Goal: Task Accomplishment & Management: Use online tool/utility

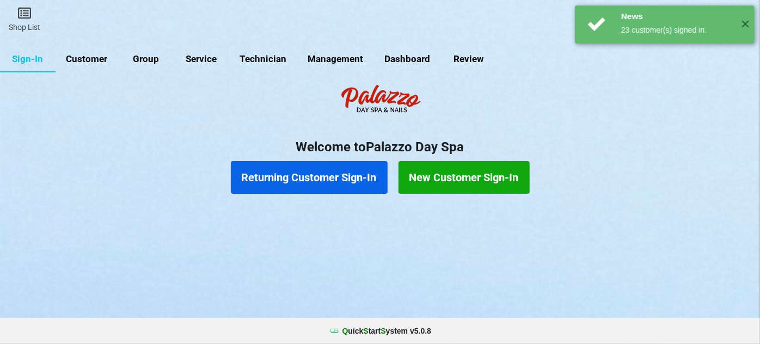
click at [98, 56] on link "Customer" at bounding box center [87, 59] width 63 height 26
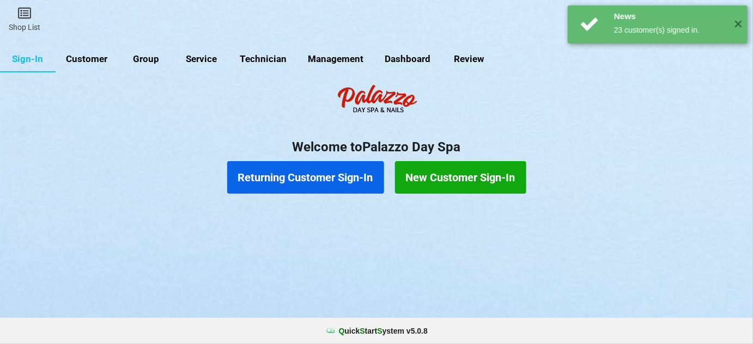
select select "25"
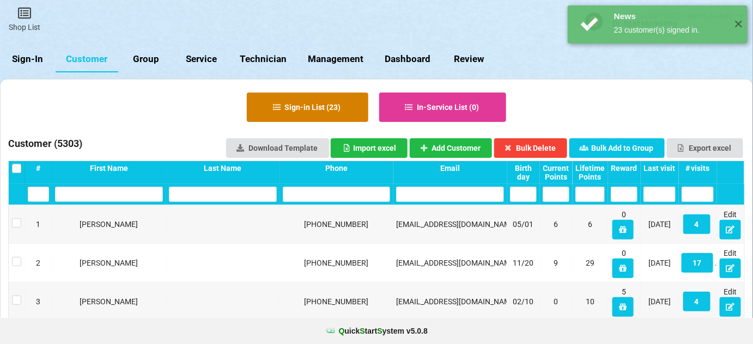
click at [323, 107] on button "Sign-in List ( 23 )" at bounding box center [307, 107] width 121 height 29
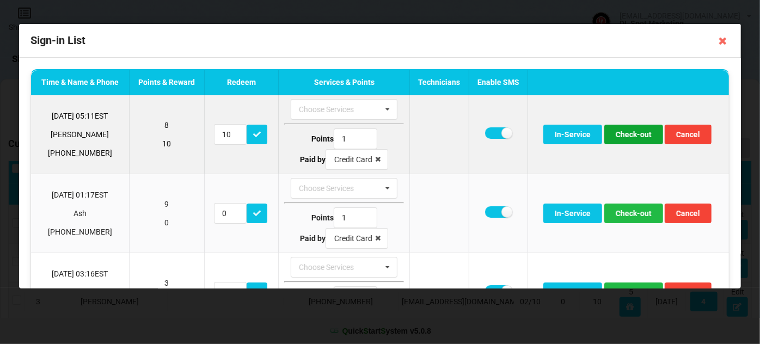
click at [631, 136] on button "Check-out" at bounding box center [633, 135] width 59 height 20
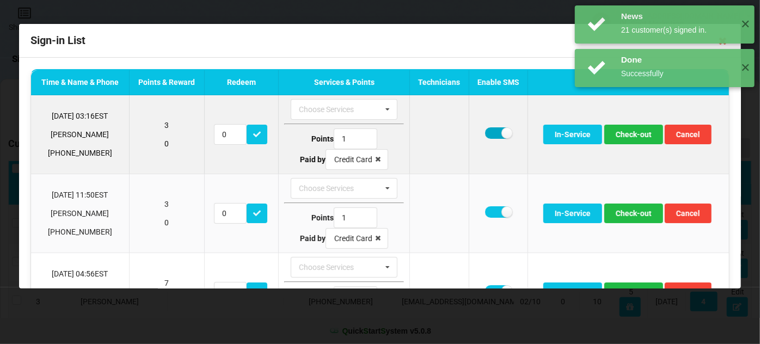
click at [494, 133] on label at bounding box center [498, 132] width 27 height 11
checkbox input "false"
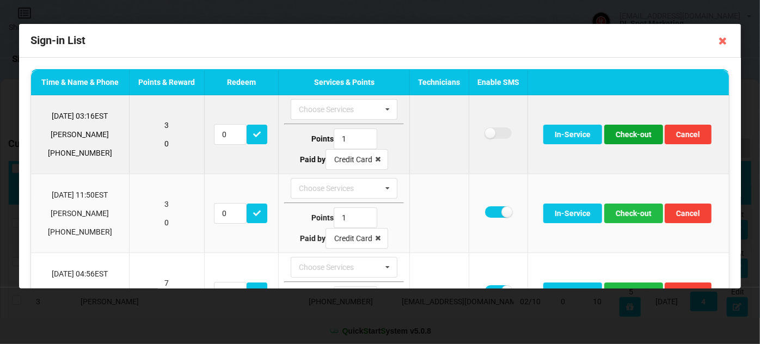
click at [630, 136] on button "Check-out" at bounding box center [633, 135] width 59 height 20
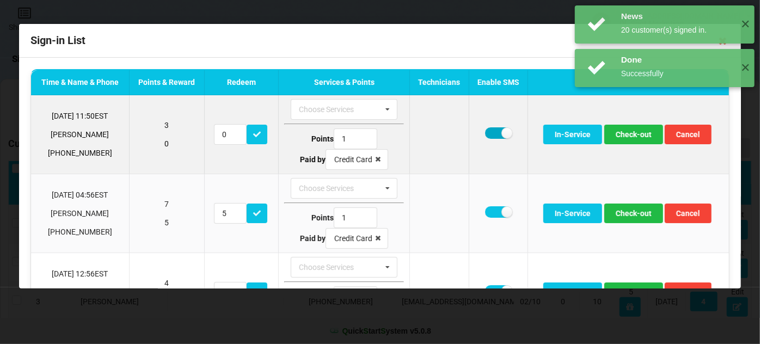
click at [490, 133] on label at bounding box center [498, 132] width 27 height 11
checkbox input "false"
click at [628, 137] on button "Check-out" at bounding box center [633, 135] width 59 height 20
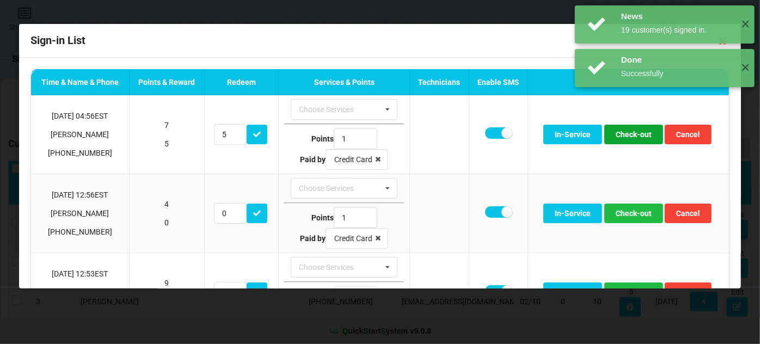
click at [628, 137] on button "Check-out" at bounding box center [633, 135] width 59 height 20
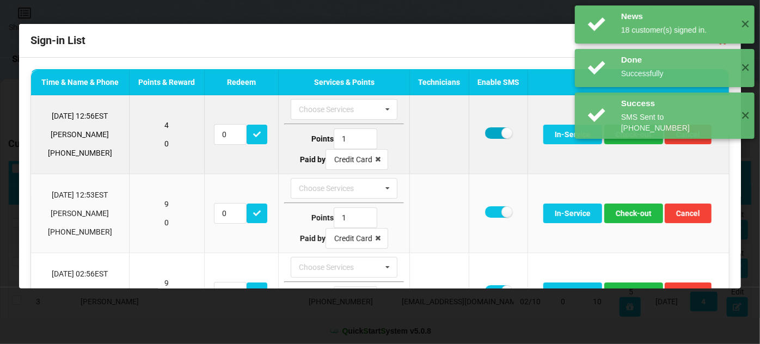
click at [492, 133] on label at bounding box center [498, 132] width 27 height 11
checkbox input "false"
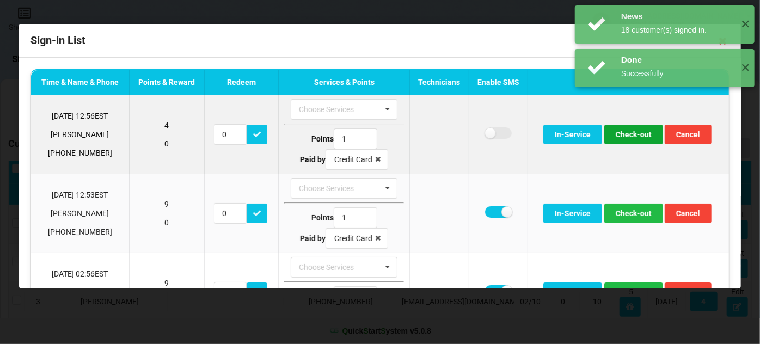
click at [627, 136] on button "Check-out" at bounding box center [633, 135] width 59 height 20
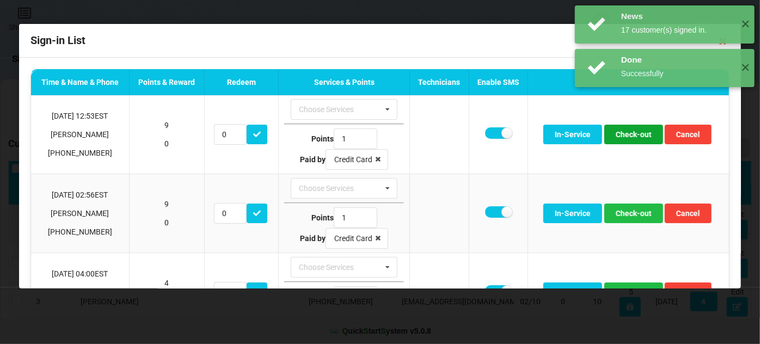
click at [627, 136] on body "News 17 customer(s) signed in. ✕ Done Successfully ✕ Done Successfully ✕ Shop L…" at bounding box center [380, 172] width 760 height 344
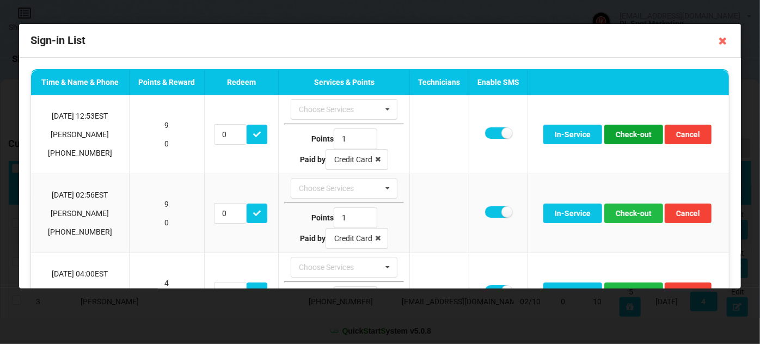
click at [627, 136] on button "Check-out" at bounding box center [633, 135] width 59 height 20
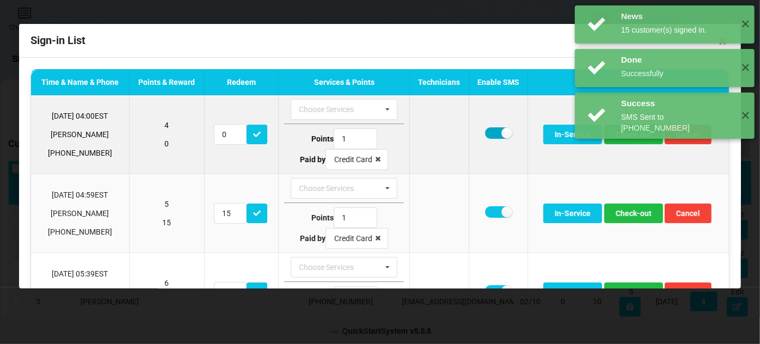
click at [489, 132] on label at bounding box center [498, 132] width 27 height 11
checkbox input "false"
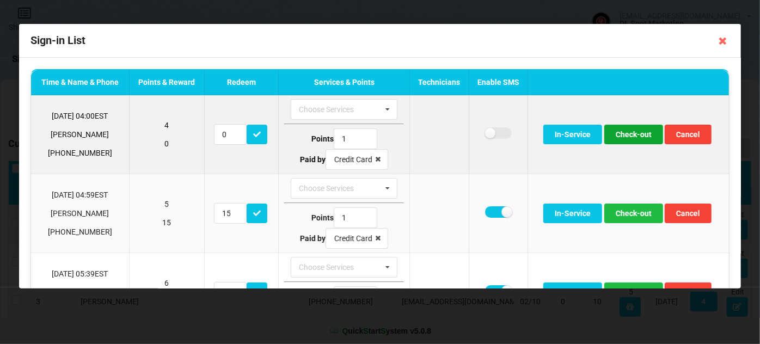
click at [626, 134] on button "Check-out" at bounding box center [633, 135] width 59 height 20
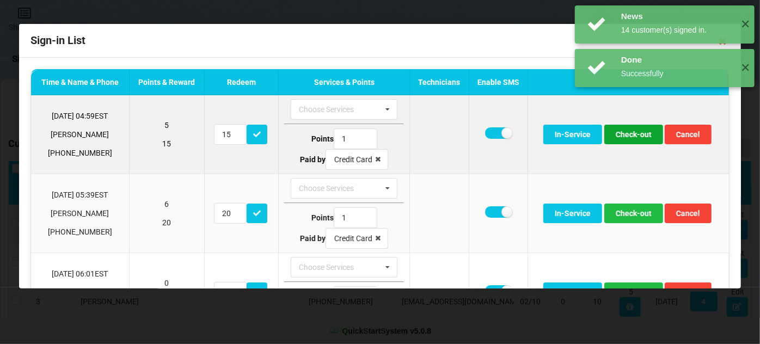
click at [632, 137] on button "Check-out" at bounding box center [633, 135] width 59 height 20
click at [632, 136] on button "Check-out" at bounding box center [633, 135] width 59 height 20
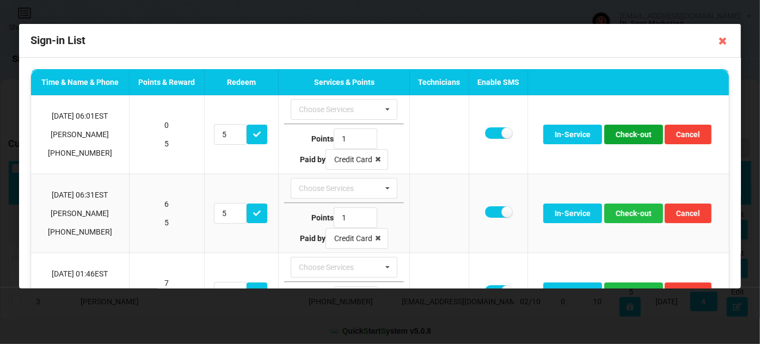
click at [632, 136] on button "Check-out" at bounding box center [633, 135] width 59 height 20
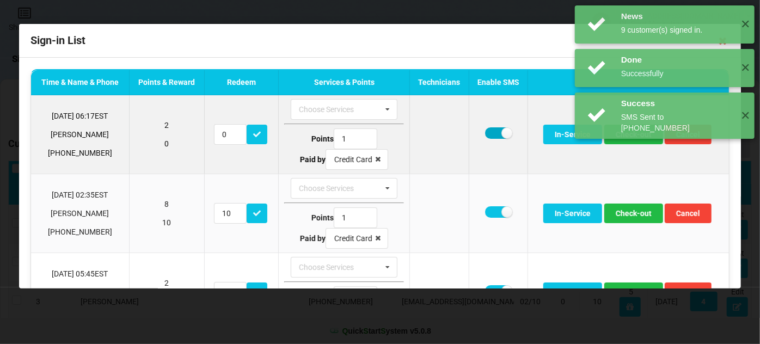
click at [487, 133] on label at bounding box center [498, 132] width 27 height 11
checkbox input "false"
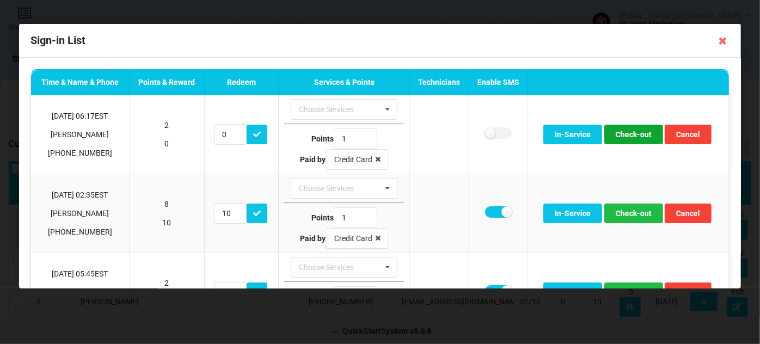
click at [633, 136] on button "Check-out" at bounding box center [633, 135] width 59 height 20
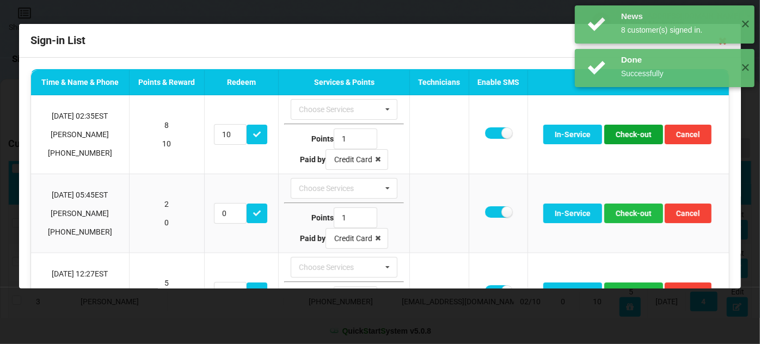
click at [633, 136] on button "Check-out" at bounding box center [633, 135] width 59 height 20
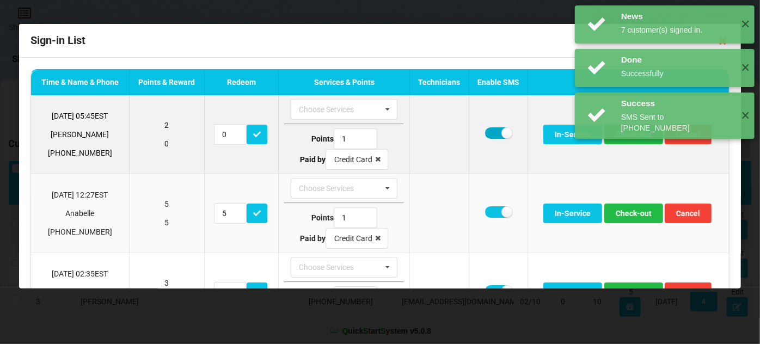
click at [490, 131] on label at bounding box center [498, 132] width 27 height 11
checkbox input "false"
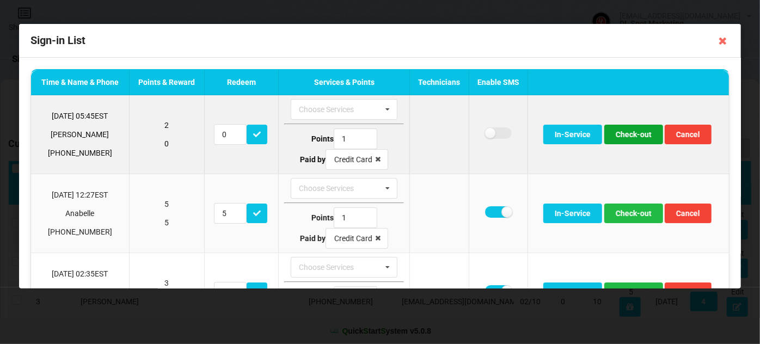
click at [627, 136] on button "Check-out" at bounding box center [633, 135] width 59 height 20
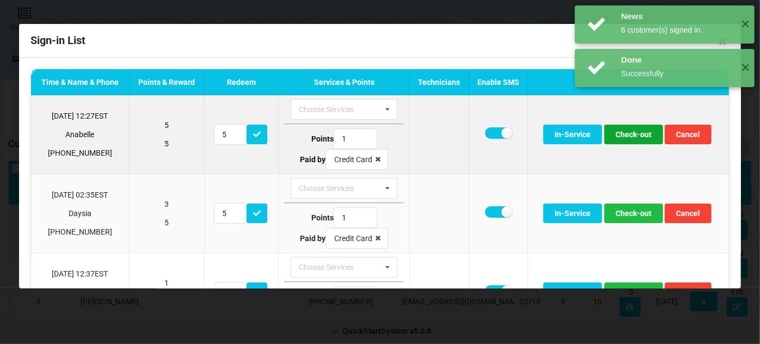
click at [626, 136] on button "Check-out" at bounding box center [633, 135] width 59 height 20
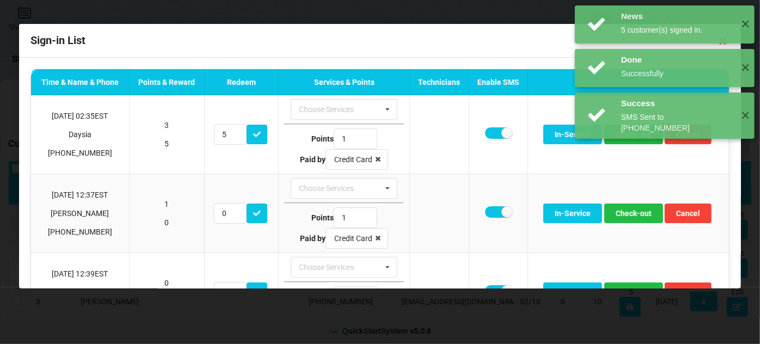
click at [626, 144] on div "News 6 customer(s) signed in. ✕" at bounding box center [665, 163] width 180 height 38
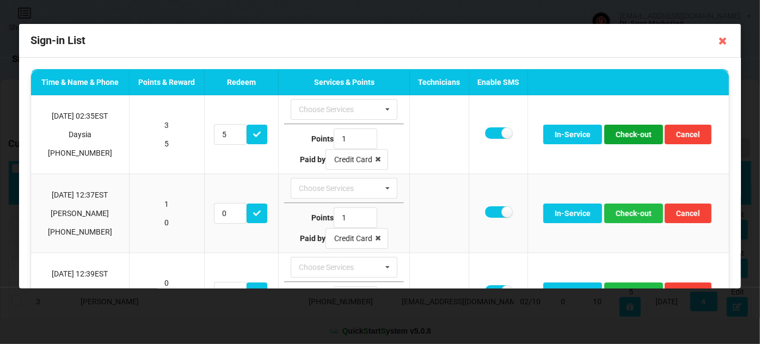
click at [626, 136] on button "Check-out" at bounding box center [633, 135] width 59 height 20
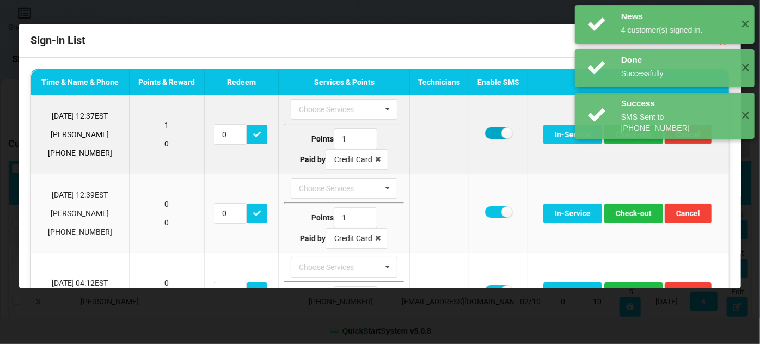
click at [490, 134] on label at bounding box center [498, 132] width 27 height 11
checkbox input "false"
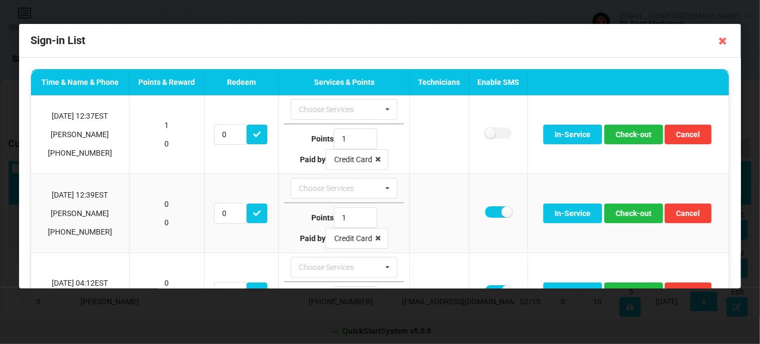
click at [633, 137] on div "Done Successfully ✕" at bounding box center [665, 155] width 180 height 38
click at [633, 137] on button "Check-out" at bounding box center [633, 135] width 59 height 20
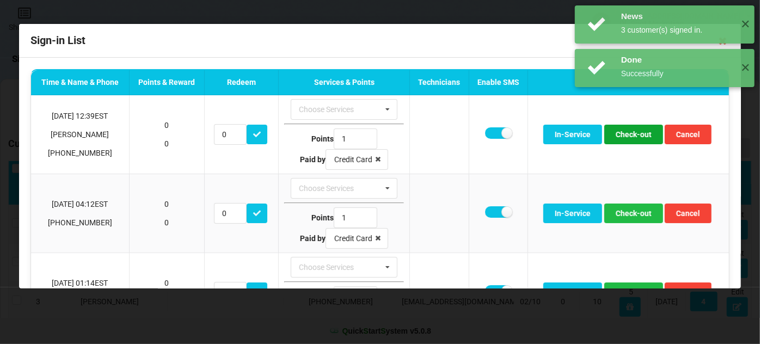
click at [633, 137] on button "Check-out" at bounding box center [633, 135] width 59 height 20
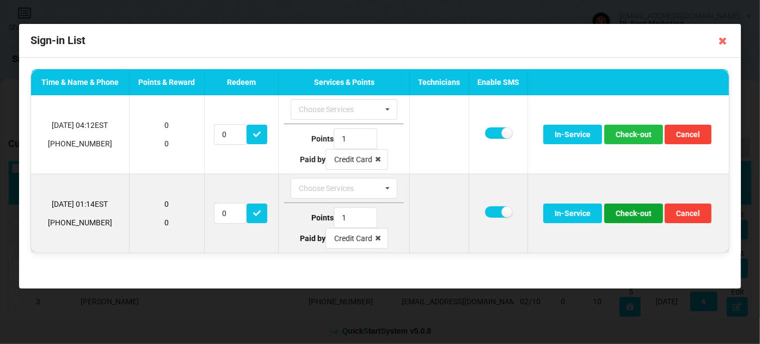
click at [636, 214] on button "Check-out" at bounding box center [633, 214] width 59 height 20
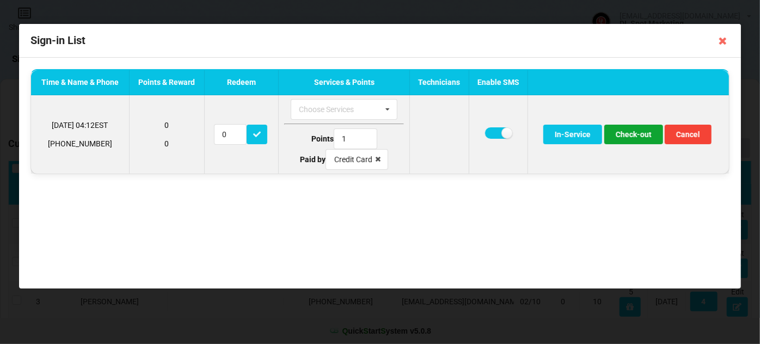
click at [638, 136] on button "Check-out" at bounding box center [633, 135] width 59 height 20
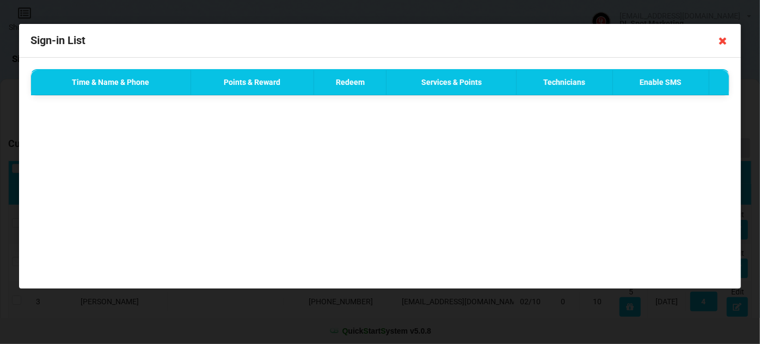
click at [725, 42] on icon at bounding box center [722, 40] width 17 height 17
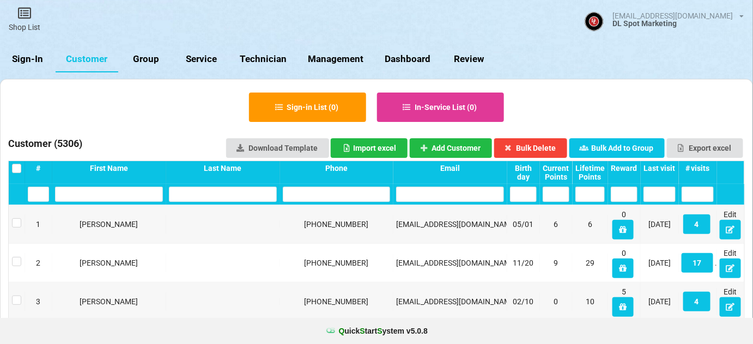
click at [32, 58] on link "Sign-In" at bounding box center [28, 59] width 56 height 26
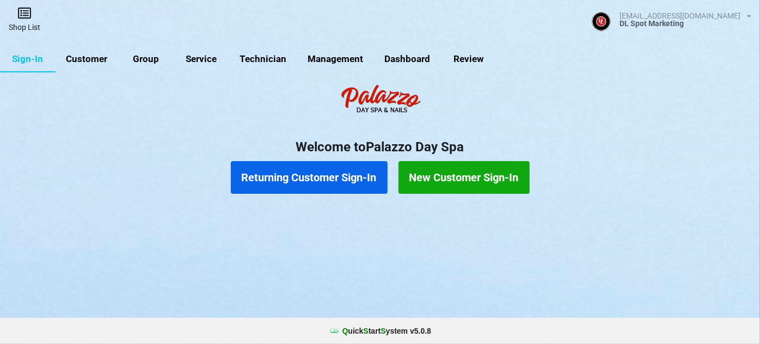
click at [23, 20] on link "Shop List" at bounding box center [24, 19] width 49 height 39
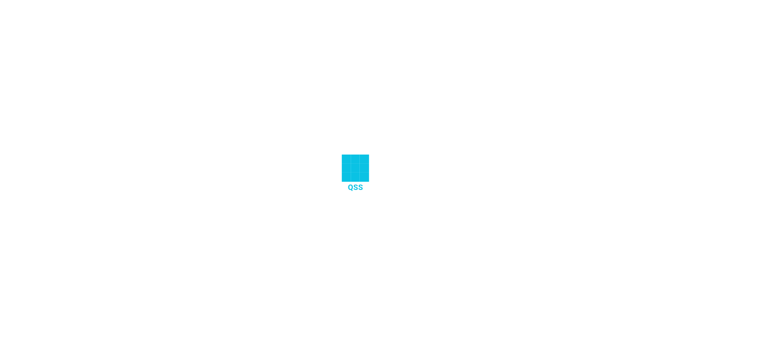
select select "25"
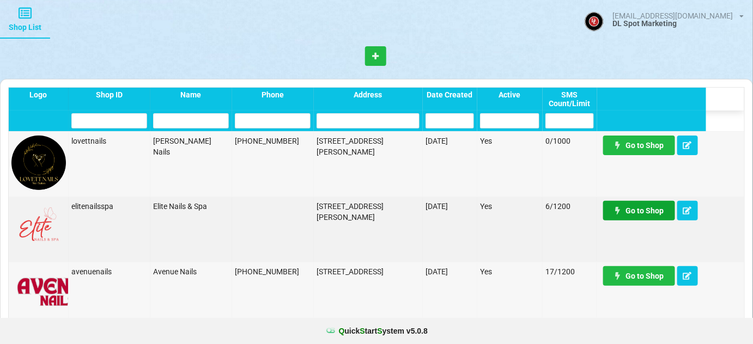
click at [647, 213] on link "Go to Shop" at bounding box center [639, 211] width 72 height 20
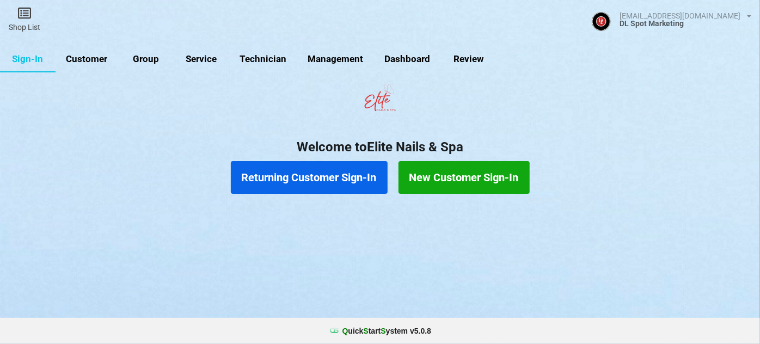
click at [75, 59] on link "Customer" at bounding box center [88, 60] width 63 height 26
select select "25"
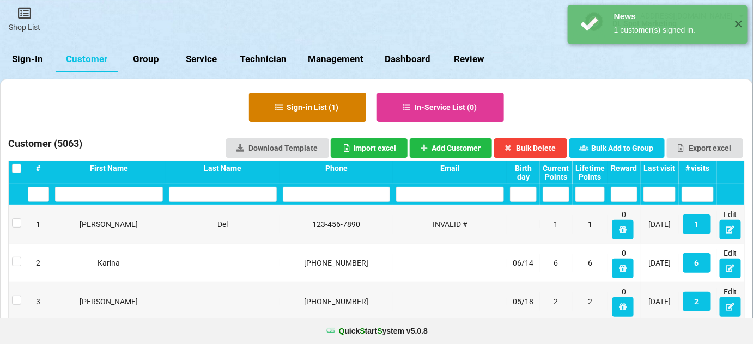
click at [305, 106] on button "Sign-in List ( 1 )" at bounding box center [307, 107] width 117 height 29
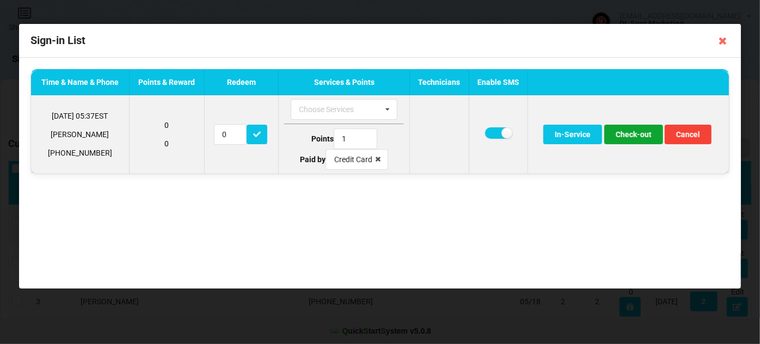
click at [643, 132] on button "Check-out" at bounding box center [633, 135] width 59 height 20
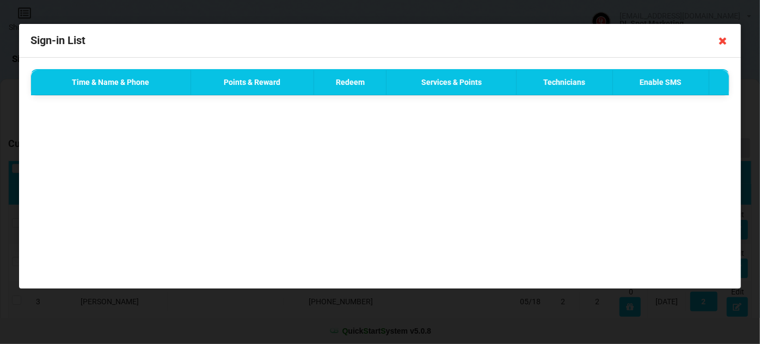
click at [721, 39] on icon at bounding box center [722, 40] width 17 height 17
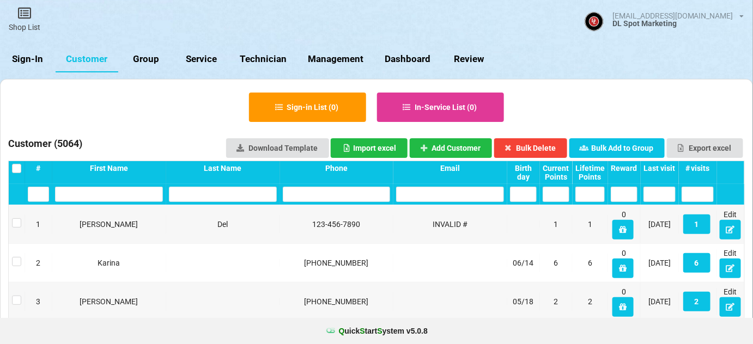
click at [314, 151] on link "Sign-In" at bounding box center [318, 153] width 9 height 4
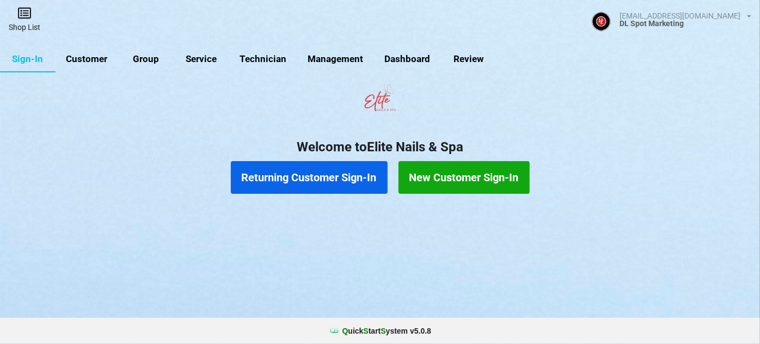
click at [29, 19] on icon at bounding box center [24, 13] width 15 height 13
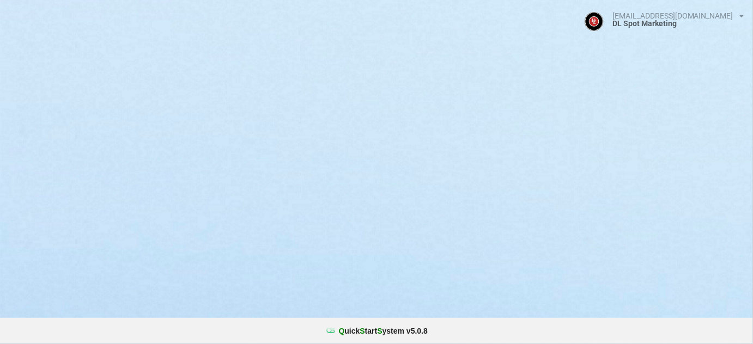
select select "25"
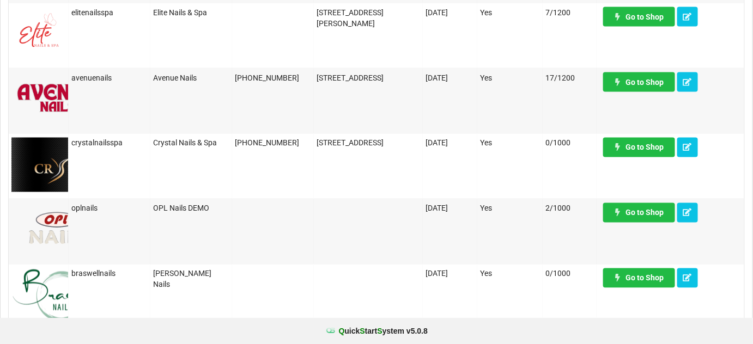
scroll to position [594, 0]
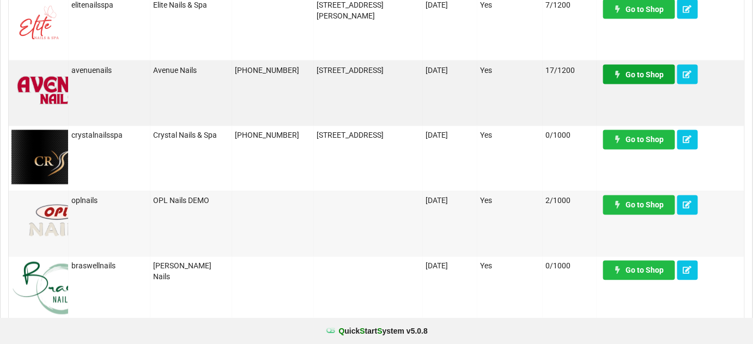
click at [646, 80] on link "Go to Shop" at bounding box center [639, 75] width 72 height 20
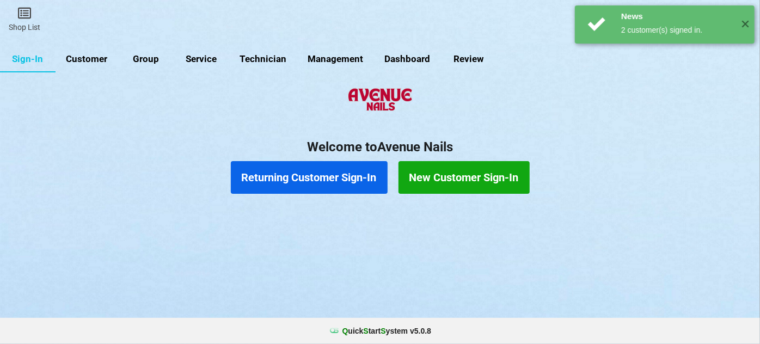
click at [79, 54] on link "Customer" at bounding box center [87, 59] width 63 height 26
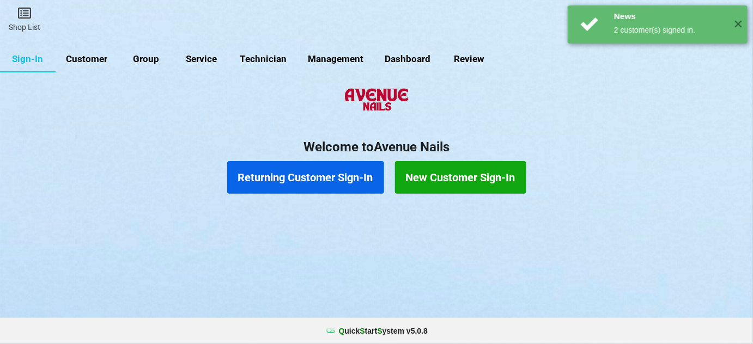
select select "25"
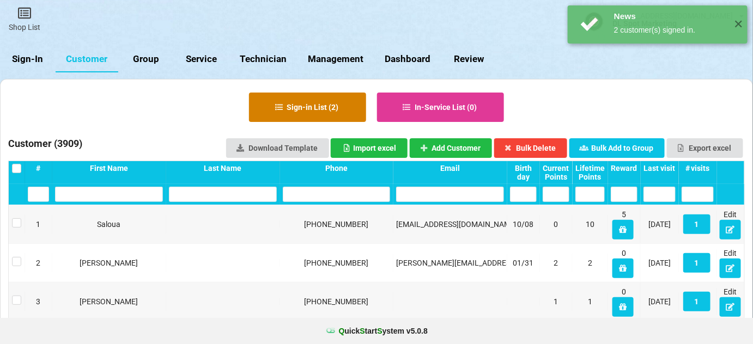
click at [338, 110] on button "Sign-in List ( 2 )" at bounding box center [307, 107] width 117 height 29
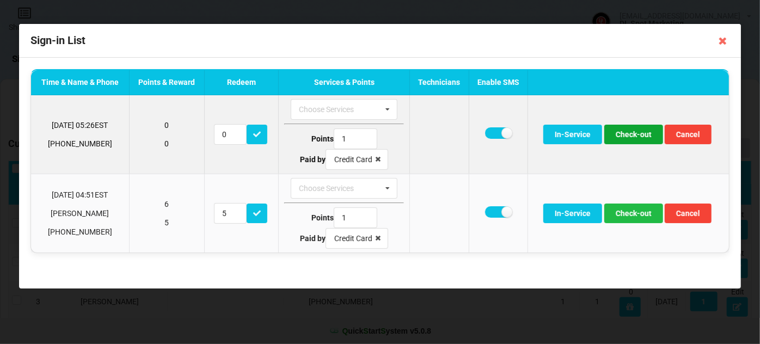
click at [643, 131] on button "Check-out" at bounding box center [633, 135] width 59 height 20
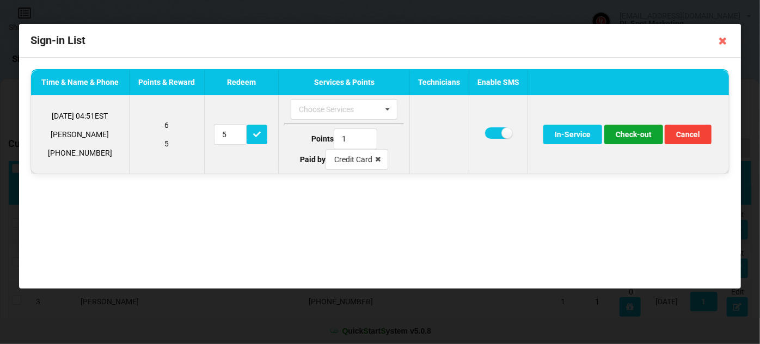
click at [643, 134] on button "Check-out" at bounding box center [633, 135] width 59 height 20
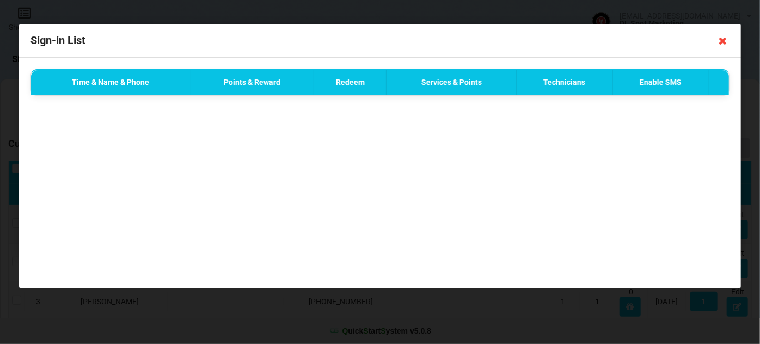
click at [722, 44] on icon at bounding box center [722, 40] width 17 height 17
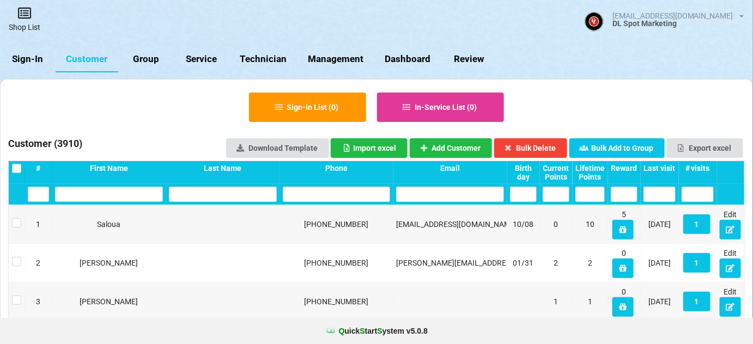
click at [227, 103] on icon at bounding box center [230, 105] width 7 height 5
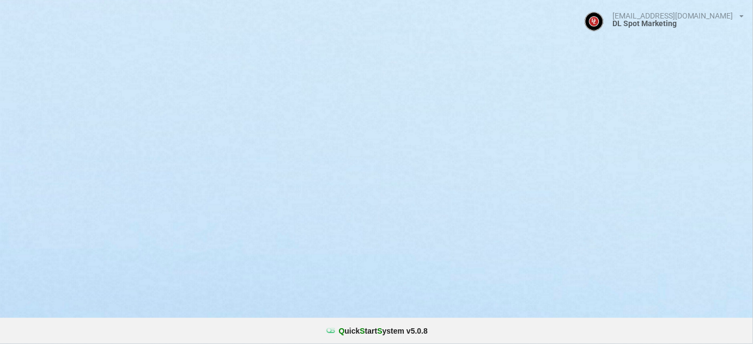
select select "25"
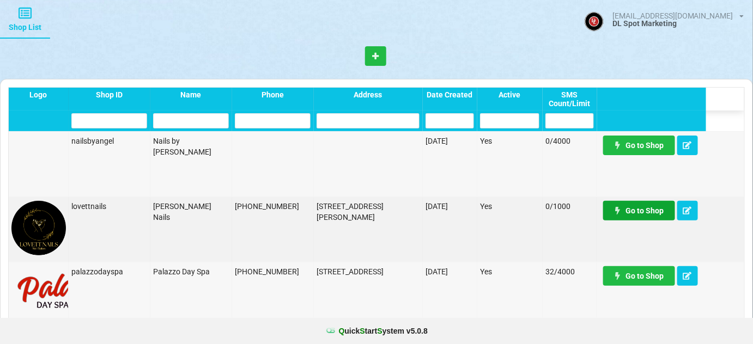
click at [651, 209] on link "Go to Shop" at bounding box center [639, 211] width 72 height 20
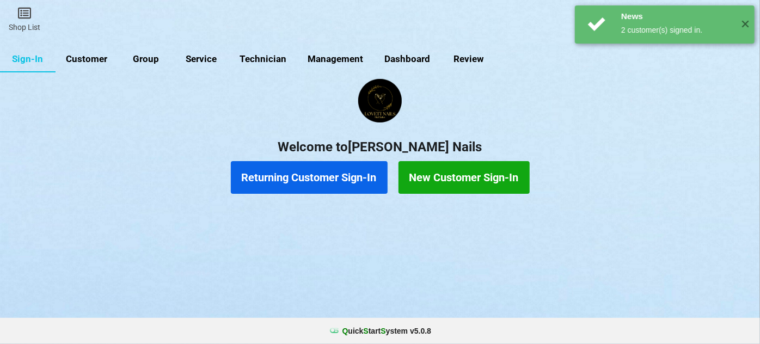
click at [84, 60] on link "Customer" at bounding box center [87, 59] width 63 height 26
select select "25"
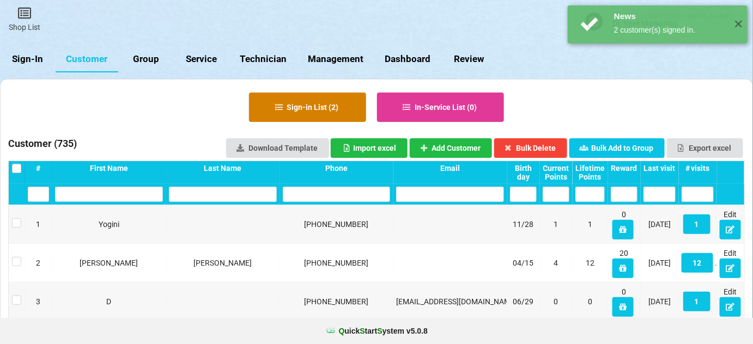
click at [345, 106] on button "Sign-in List ( 2 )" at bounding box center [307, 107] width 117 height 29
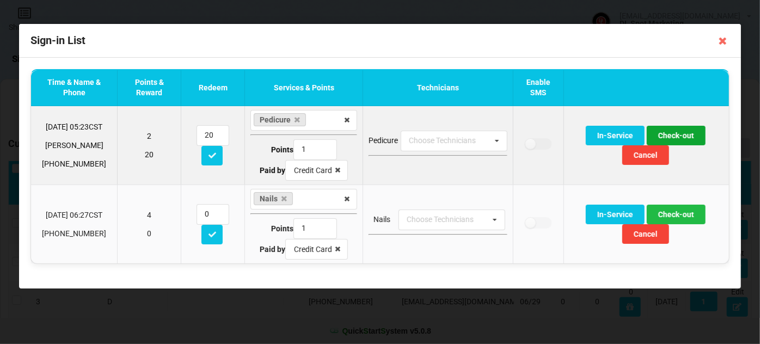
click at [683, 133] on button "Check-out" at bounding box center [676, 136] width 59 height 20
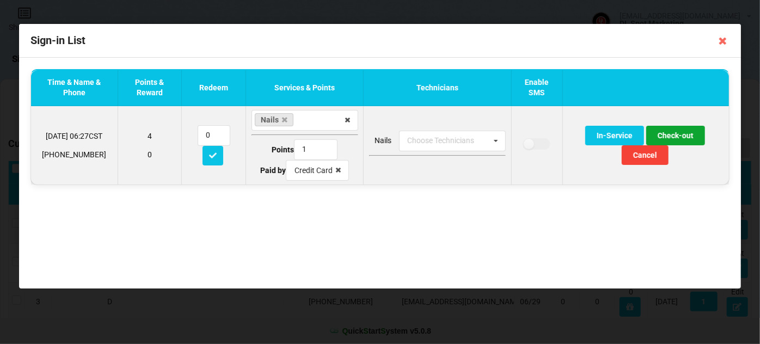
click at [681, 133] on button "Check-out" at bounding box center [675, 136] width 59 height 20
